Goal: Find contact information: Find contact information

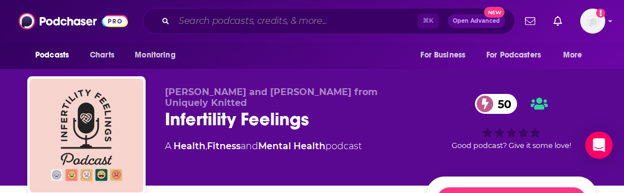
click at [228, 19] on input "Search podcasts, credits, & more..." at bounding box center [296, 21] width 244 height 18
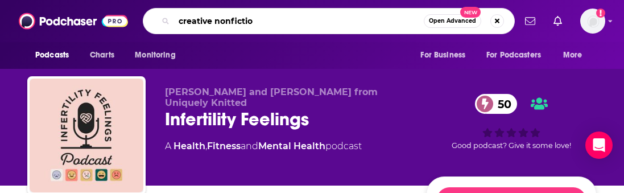
type input "creative nonfiction"
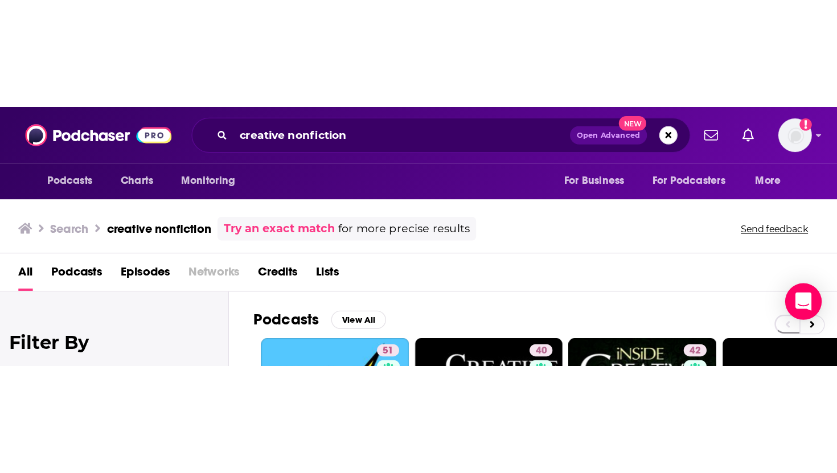
scroll to position [17, 0]
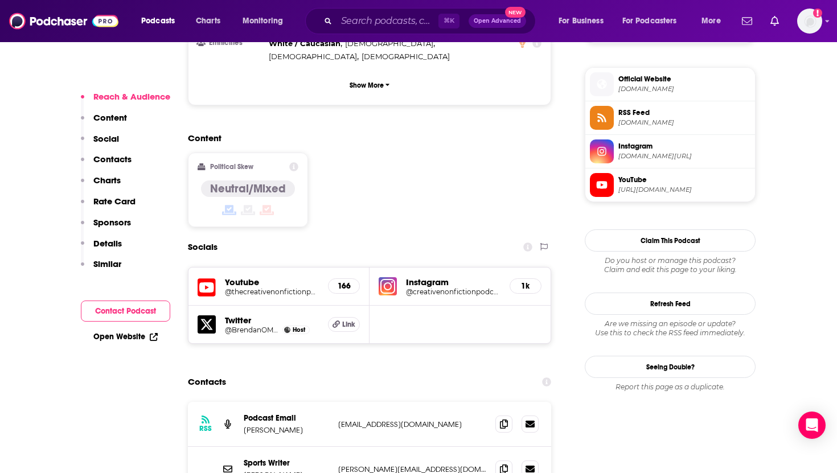
scroll to position [877, 0]
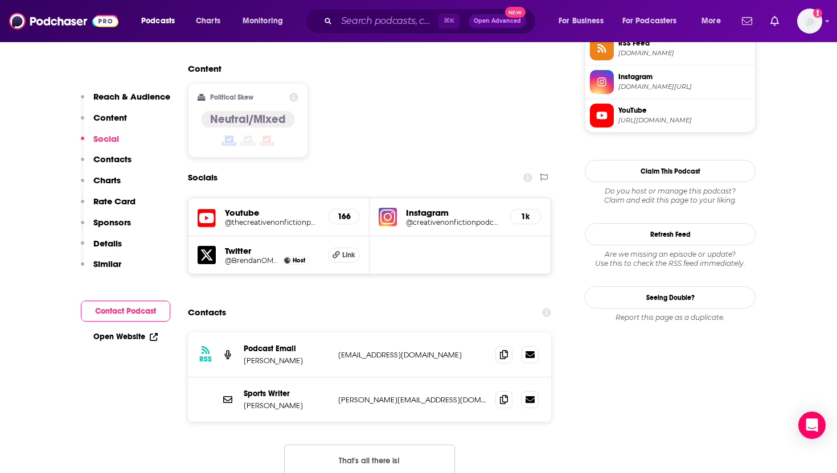
drag, startPoint x: 479, startPoint y: 302, endPoint x: 336, endPoint y: 299, distance: 142.9
click at [336, 192] on div "RSS Podcast Email [PERSON_NAME] [EMAIL_ADDRESS][DOMAIN_NAME] [EMAIL_ADDRESS][DO…" at bounding box center [369, 354] width 363 height 45
copy p "[EMAIL_ADDRESS][DOMAIN_NAME]"
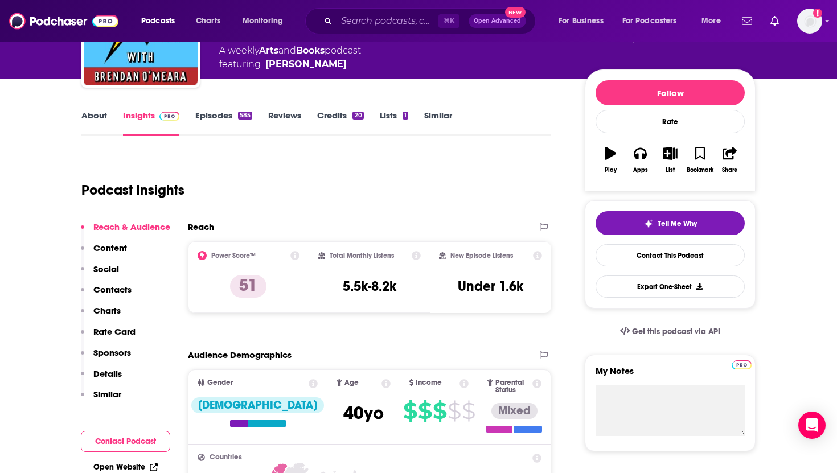
scroll to position [0, 0]
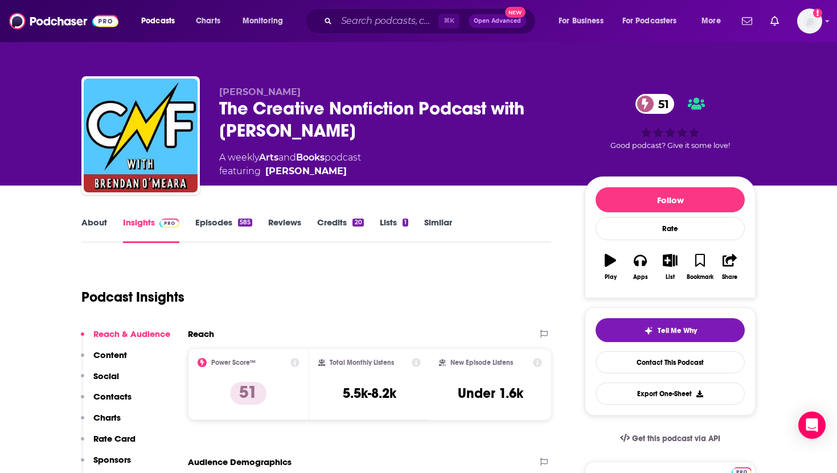
click at [95, 192] on link "About" at bounding box center [94, 230] width 26 height 26
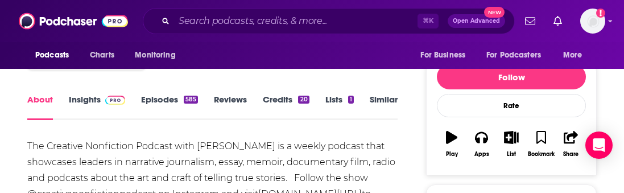
scroll to position [120, 0]
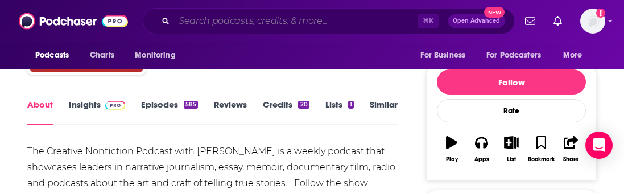
click at [250, 26] on input "Search podcasts, credits, & more..." at bounding box center [296, 21] width 244 height 18
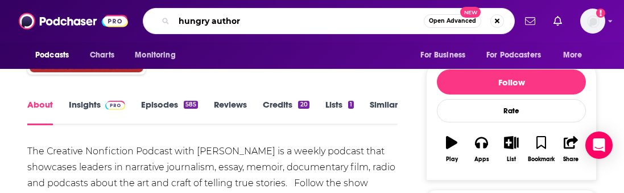
type input "hungry authors"
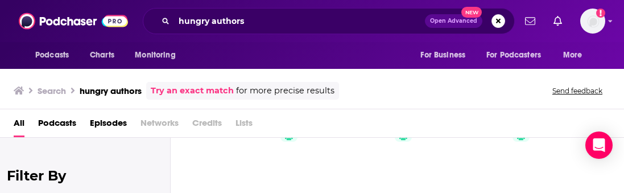
scroll to position [53, 0]
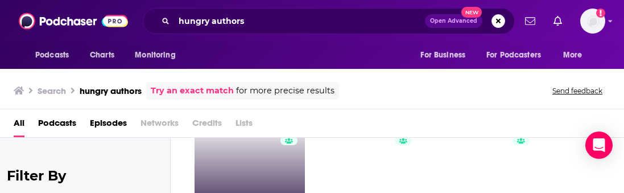
click at [266, 171] on link "37 Hungry Authors" at bounding box center [250, 175] width 110 height 110
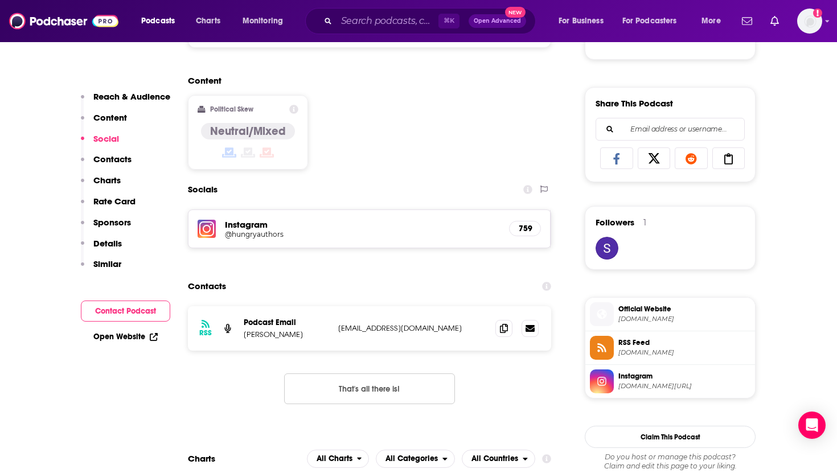
scroll to position [676, 0]
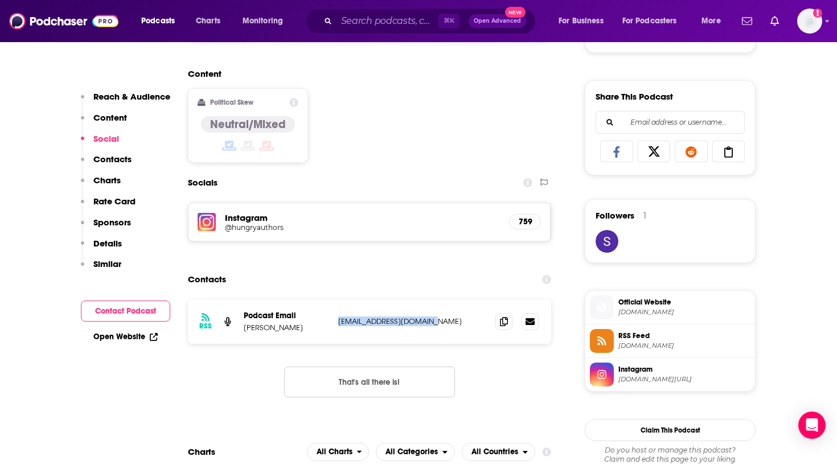
drag, startPoint x: 439, startPoint y: 322, endPoint x: 338, endPoint y: 322, distance: 100.7
click at [338, 192] on p "[EMAIL_ADDRESS][DOMAIN_NAME]" at bounding box center [412, 321] width 148 height 10
copy p "[EMAIL_ADDRESS][DOMAIN_NAME]"
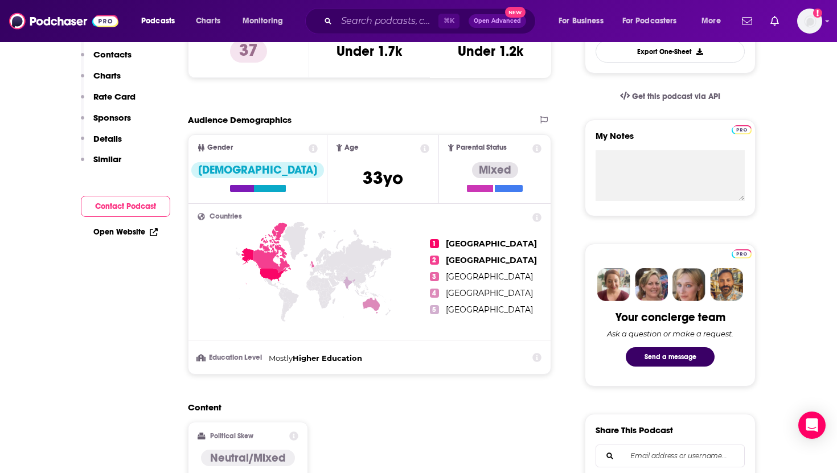
scroll to position [0, 0]
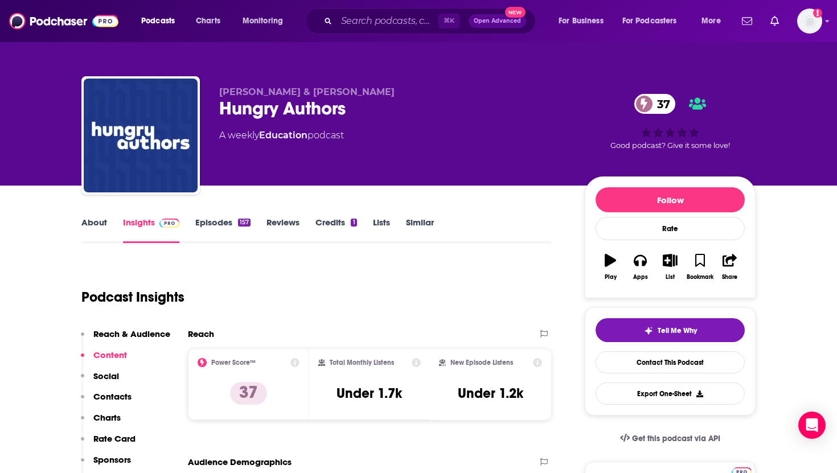
click at [93, 192] on link "About" at bounding box center [94, 230] width 26 height 26
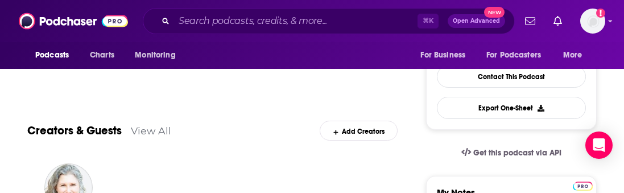
scroll to position [347, 0]
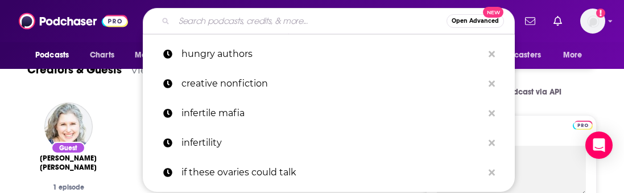
click at [294, 23] on input "Search podcasts, credits, & more..." at bounding box center [310, 21] width 273 height 18
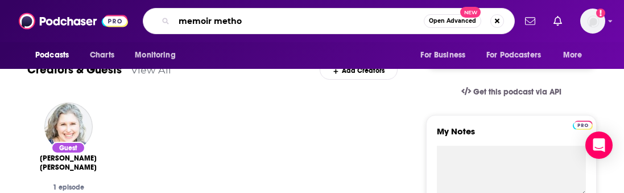
type input "memoir method"
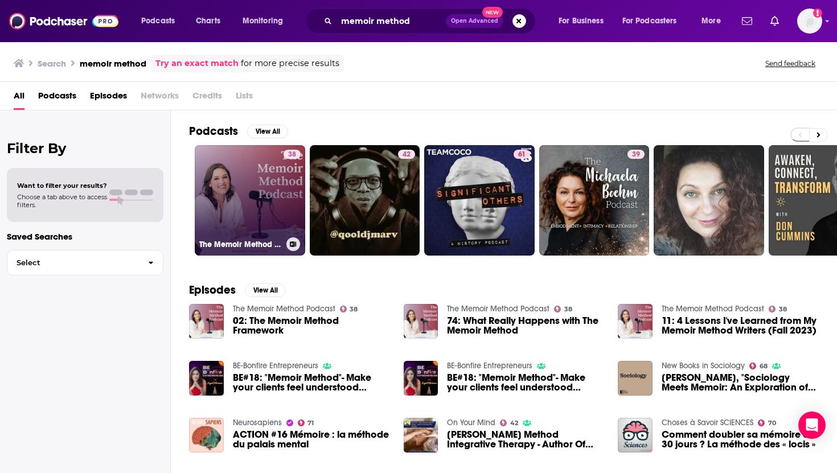
click at [242, 188] on link "38 The Memoir Method Podcast" at bounding box center [250, 200] width 110 height 110
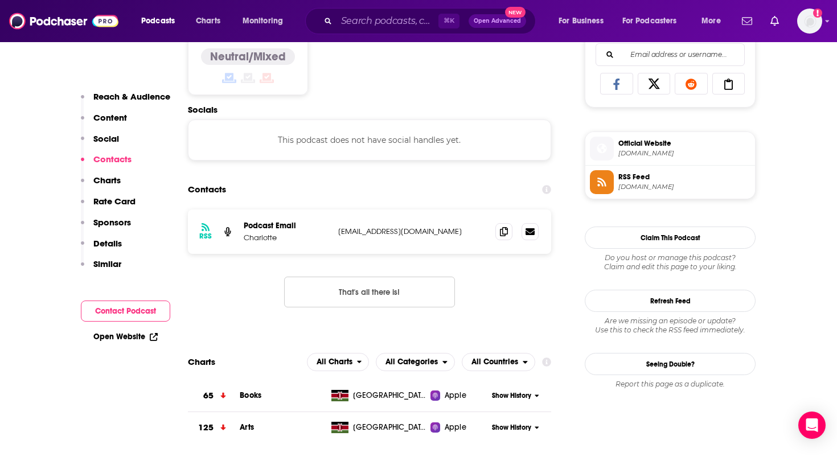
scroll to position [776, 0]
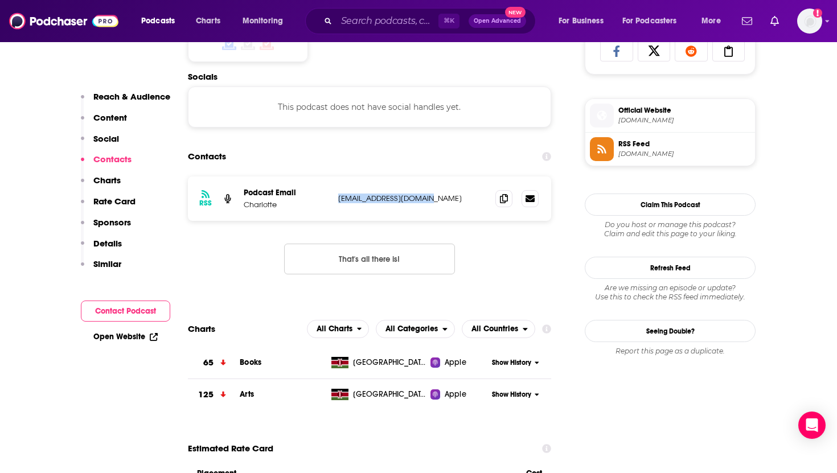
drag, startPoint x: 424, startPoint y: 202, endPoint x: 338, endPoint y: 200, distance: 86.5
click at [338, 192] on p "[EMAIL_ADDRESS][DOMAIN_NAME]" at bounding box center [412, 199] width 148 height 10
copy p "[EMAIL_ADDRESS][DOMAIN_NAME]"
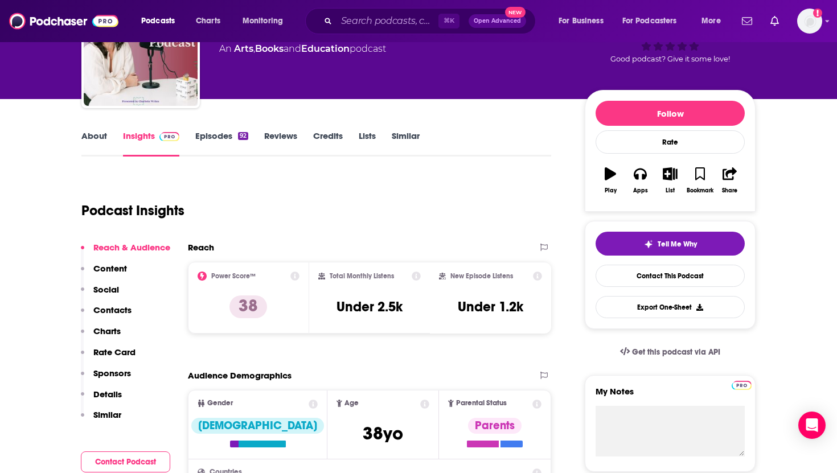
scroll to position [0, 0]
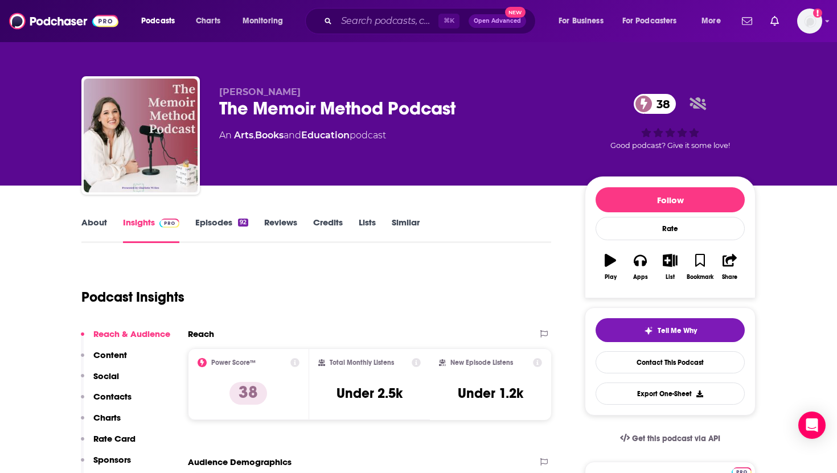
click at [93, 192] on link "About" at bounding box center [94, 230] width 26 height 26
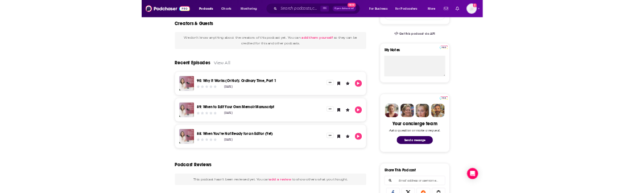
scroll to position [394, 0]
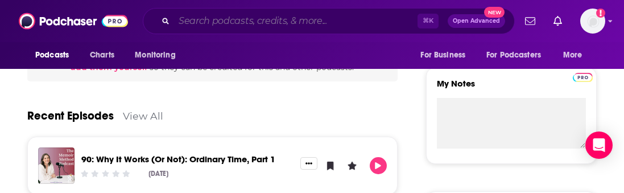
click at [254, 19] on input "Search podcasts, credits, & more..." at bounding box center [296, 21] width 244 height 18
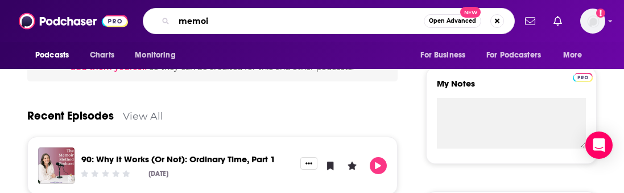
type input "memoir"
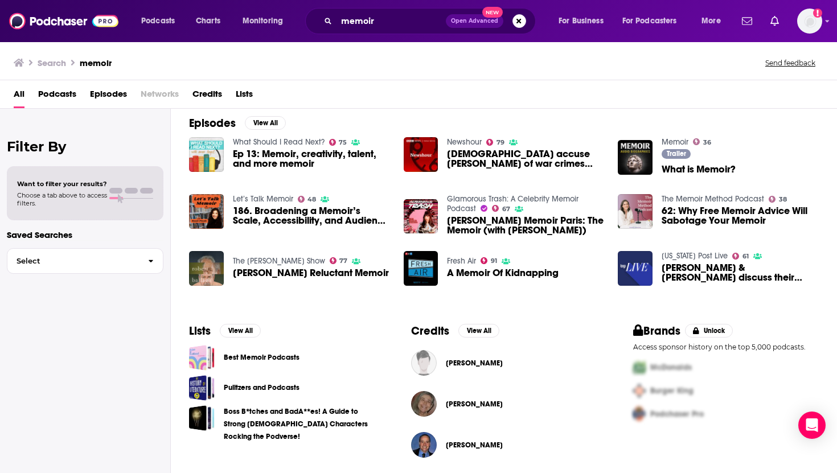
scroll to position [170, 0]
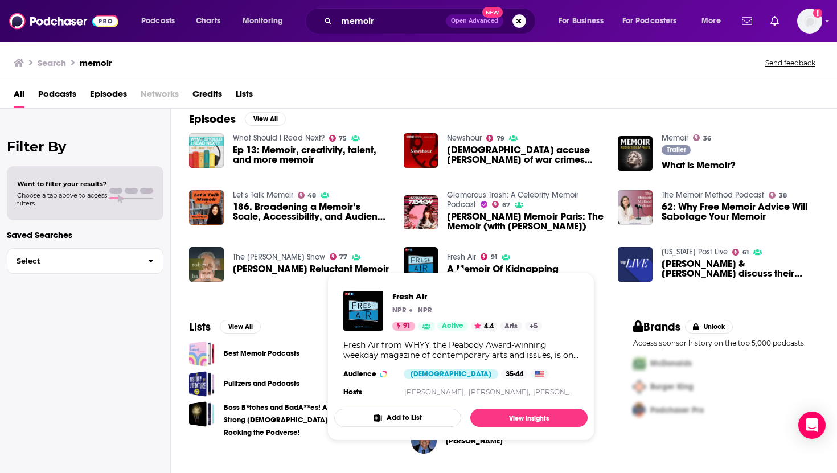
click at [462, 192] on link "Fresh Air" at bounding box center [461, 257] width 29 height 10
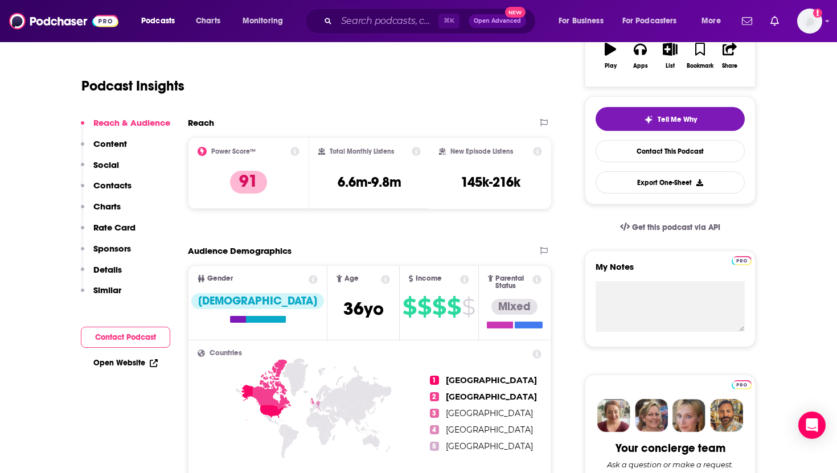
scroll to position [96, 0]
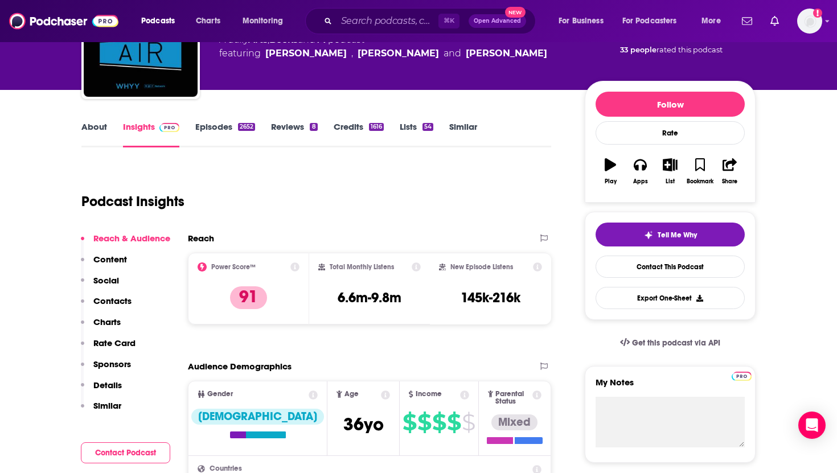
click at [92, 129] on link "About" at bounding box center [94, 134] width 26 height 26
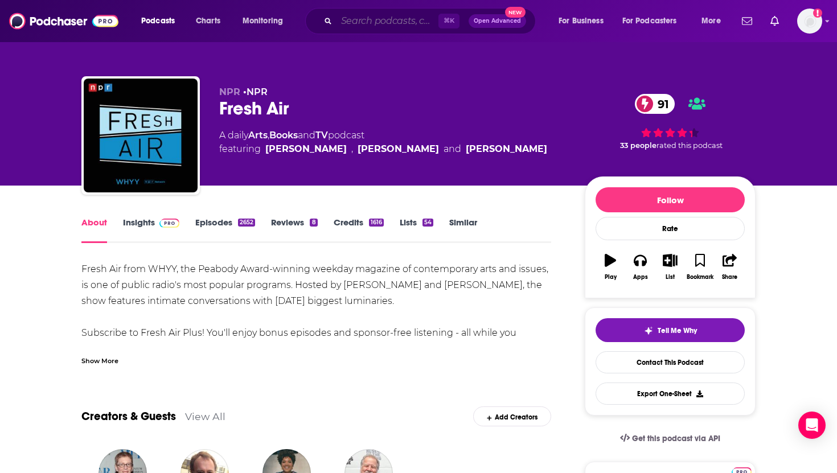
click at [388, 20] on input "Search podcasts, credits, & more..." at bounding box center [387, 21] width 102 height 18
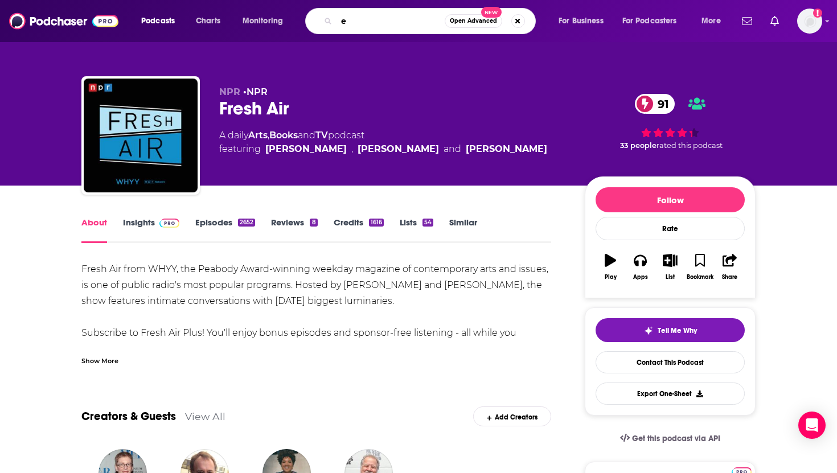
type input "e"
type input "we live now"
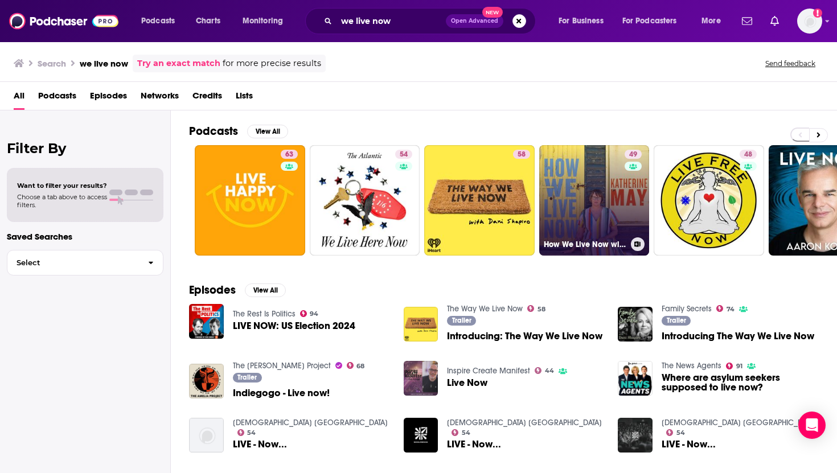
click at [580, 171] on link "49 How We Live Now with [PERSON_NAME]" at bounding box center [594, 200] width 110 height 110
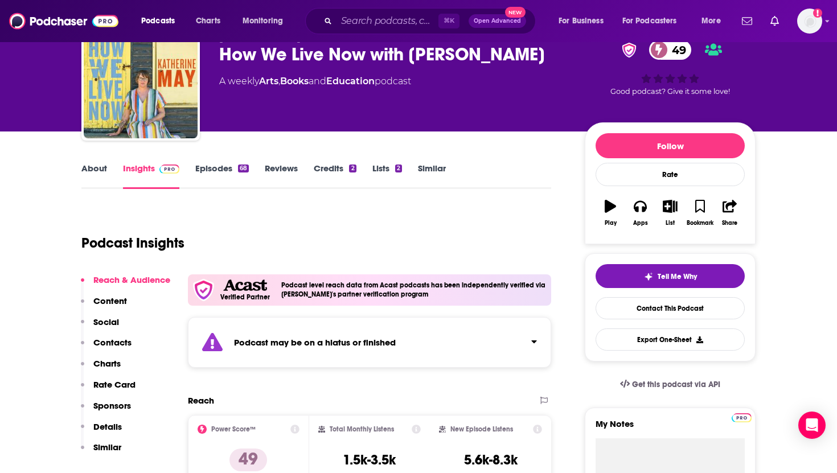
scroll to position [76, 0]
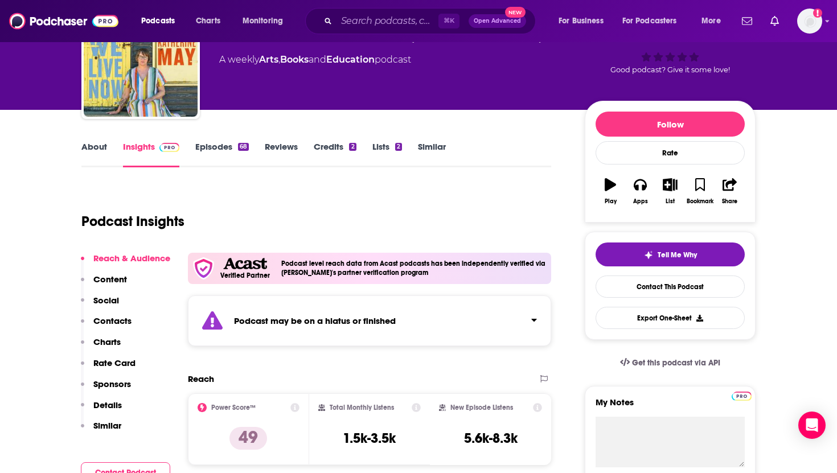
click at [85, 145] on link "About" at bounding box center [94, 154] width 26 height 26
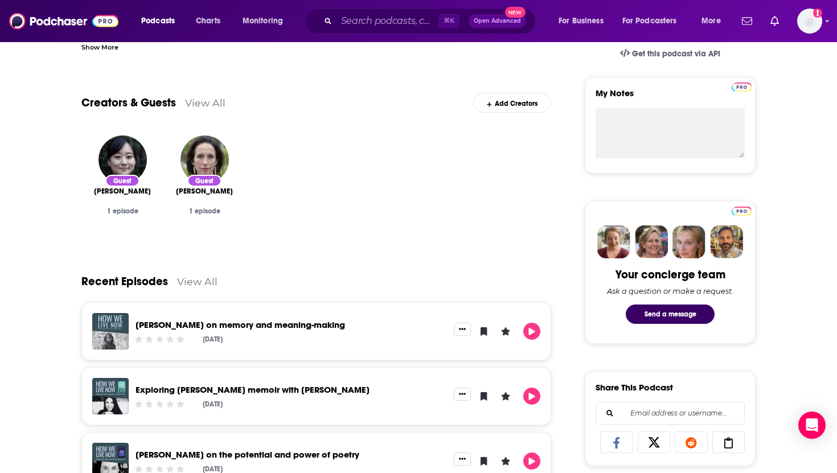
scroll to position [352, 0]
